Goal: Task Accomplishment & Management: Manage account settings

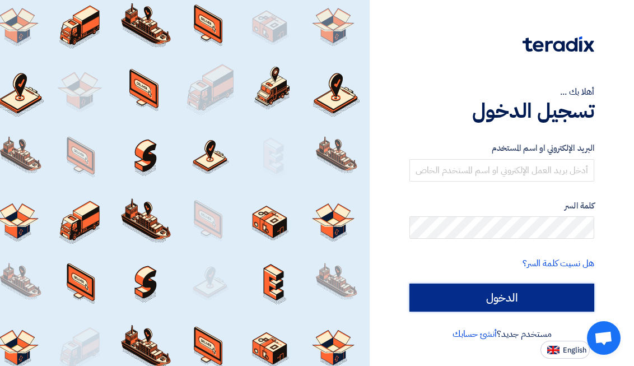
click at [519, 295] on input "الدخول" at bounding box center [502, 298] width 185 height 28
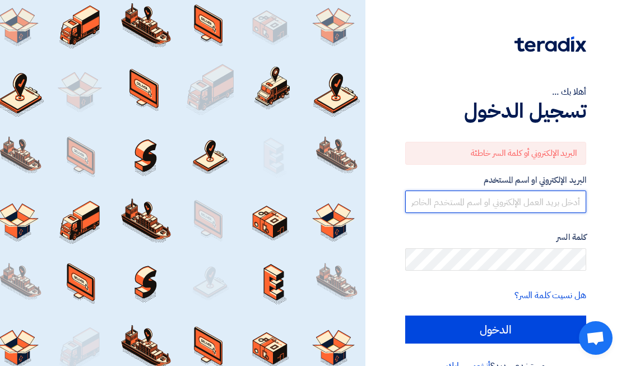
click at [507, 201] on input "text" at bounding box center [495, 202] width 181 height 22
type input "[EMAIL_ADDRESS][DOMAIN_NAME]"
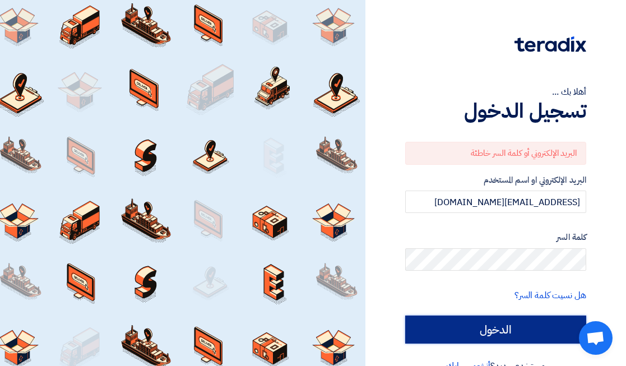
click at [465, 328] on input "الدخول" at bounding box center [495, 329] width 181 height 28
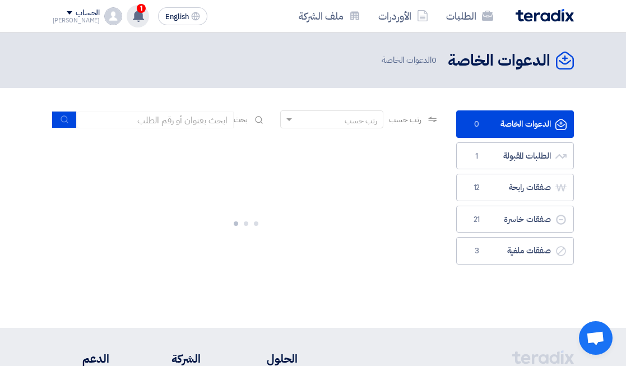
click at [137, 11] on span "1" at bounding box center [141, 8] width 9 height 9
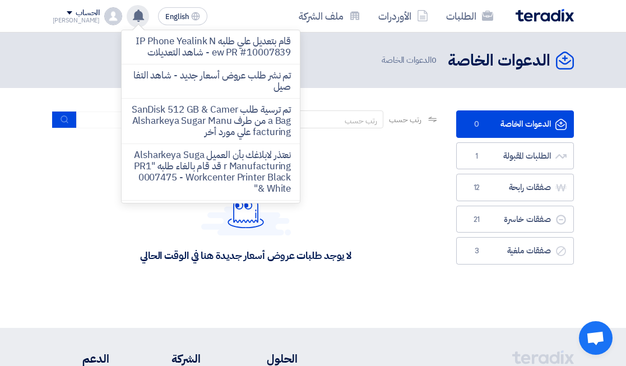
click at [353, 162] on div "لا يوجد طلبات عروض أسعار جديدة هنا في الوقت الحالي" at bounding box center [246, 221] width 387 height 168
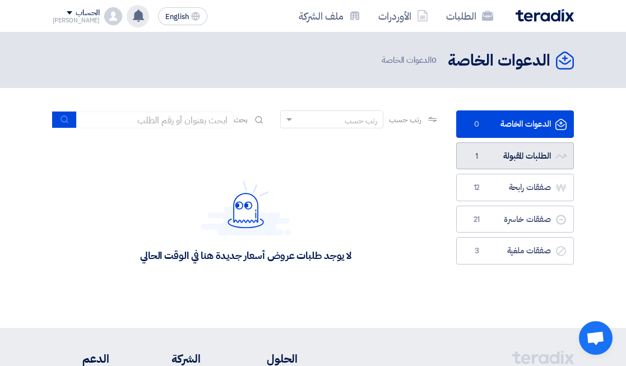
click at [503, 149] on link "الطلبات المقبولة الطلبات المقبولة 1" at bounding box center [515, 155] width 118 height 27
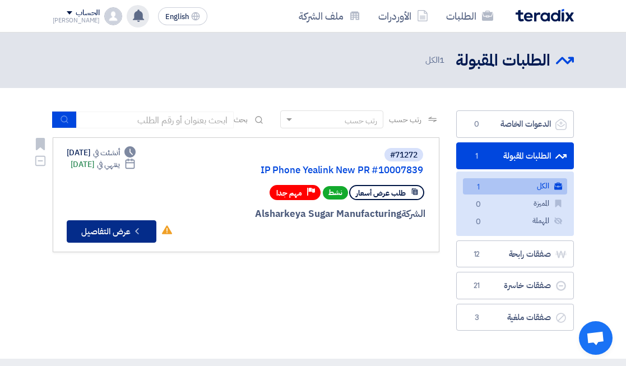
click at [117, 229] on button "Check details عرض التفاصيل" at bounding box center [112, 231] width 90 height 22
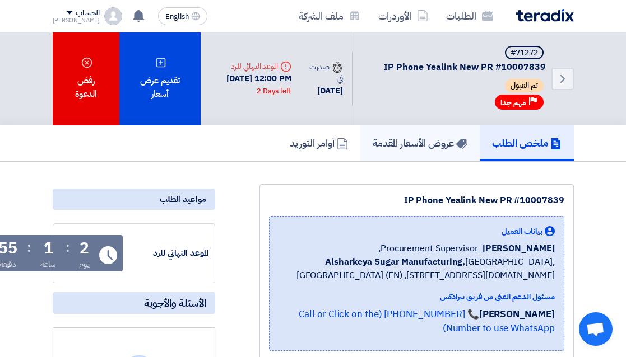
click at [421, 140] on h5 "عروض الأسعار المقدمة" at bounding box center [420, 143] width 95 height 13
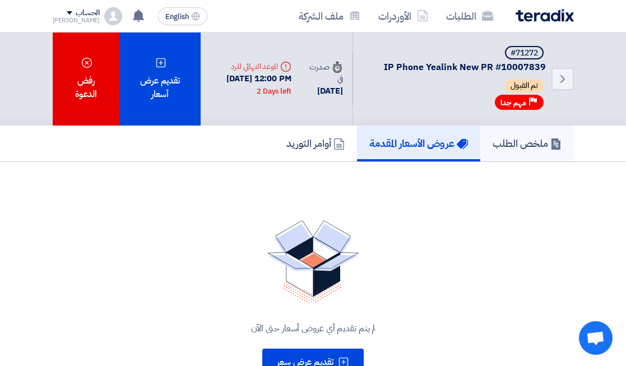
click at [508, 150] on h5 "ملخص الطلب" at bounding box center [527, 143] width 69 height 13
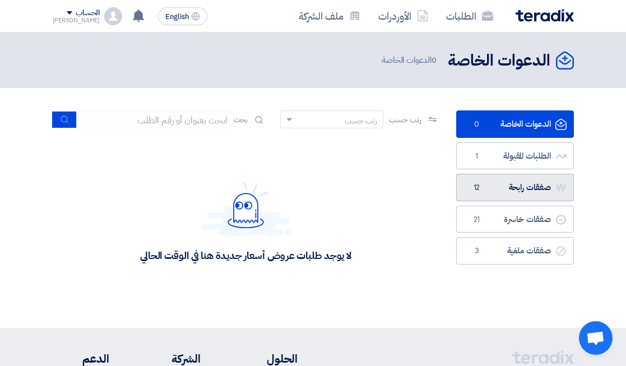
click at [517, 185] on link "صفقات رابحة صفقات رابحة 12" at bounding box center [515, 187] width 118 height 27
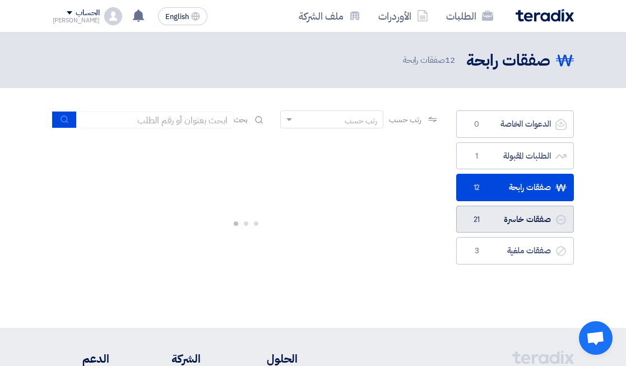
click at [506, 227] on link "صفقات خاسرة صفقات خاسرة 21" at bounding box center [515, 219] width 118 height 27
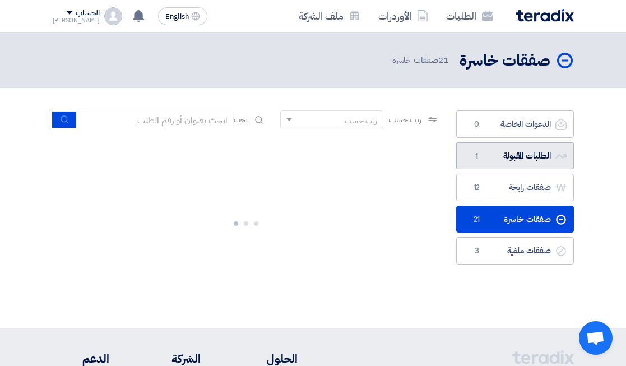
click at [500, 154] on link "الطلبات المقبولة الطلبات المقبولة 1" at bounding box center [515, 155] width 118 height 27
